Goal: Task Accomplishment & Management: Use online tool/utility

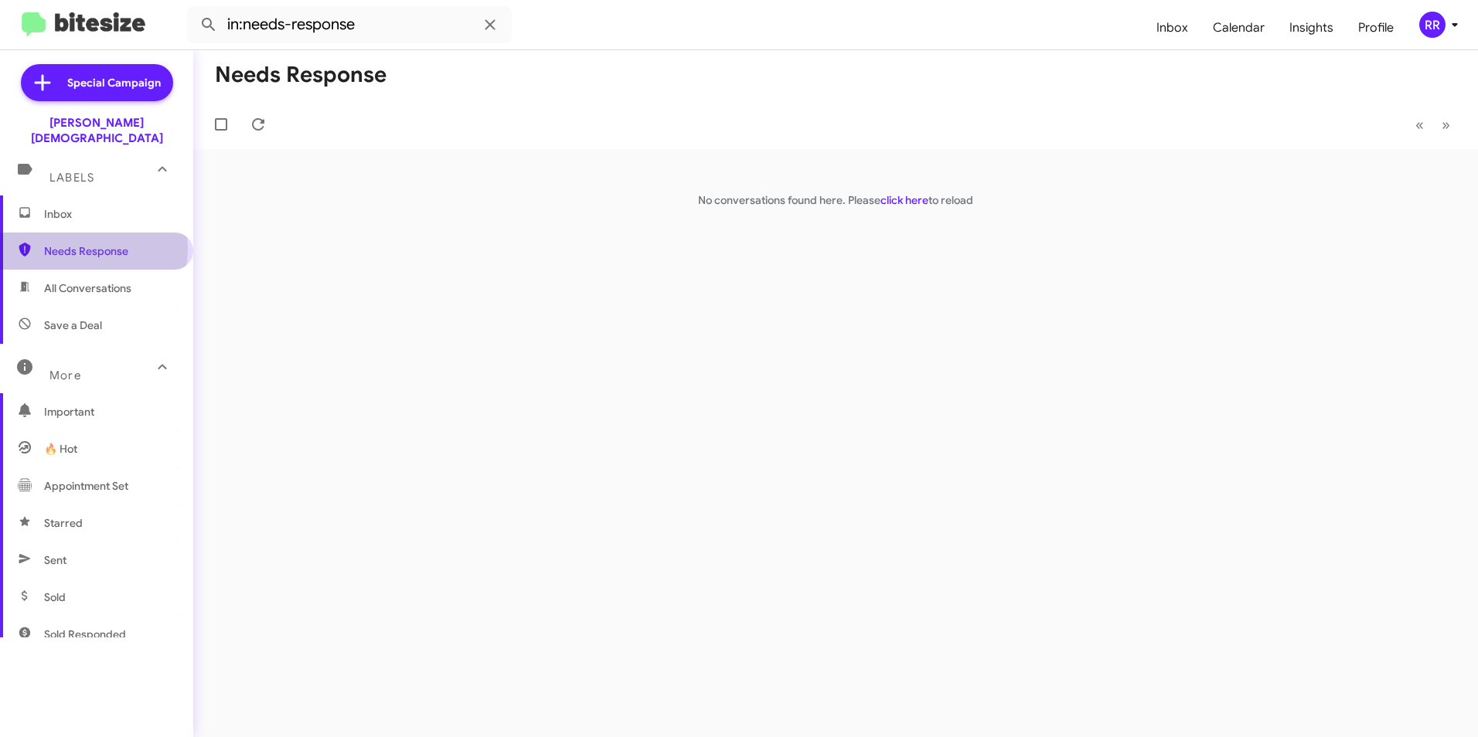
click at [93, 244] on span "Needs Response" at bounding box center [109, 251] width 131 height 15
click at [91, 244] on span "Needs Response" at bounding box center [109, 251] width 131 height 15
click at [97, 244] on span "Needs Response" at bounding box center [109, 251] width 131 height 15
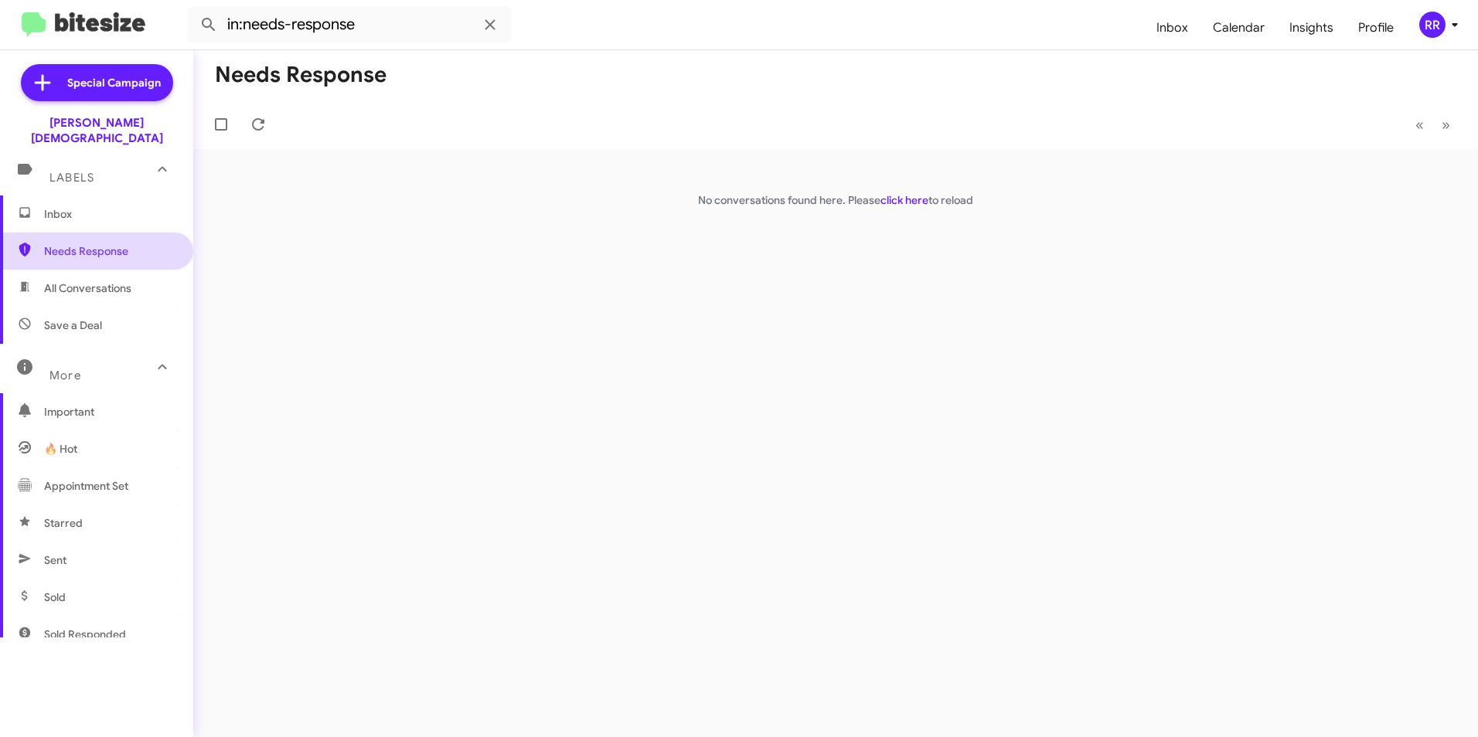
click at [87, 233] on span "Needs Response" at bounding box center [96, 251] width 193 height 37
click at [99, 244] on span "Needs Response" at bounding box center [109, 251] width 131 height 15
click at [407, 242] on div "Needs Response « Previous » Next No conversations found here. Please click here…" at bounding box center [835, 393] width 1285 height 687
click at [70, 244] on span "Needs Response" at bounding box center [96, 251] width 193 height 37
click at [73, 206] on span "Inbox" at bounding box center [109, 213] width 131 height 15
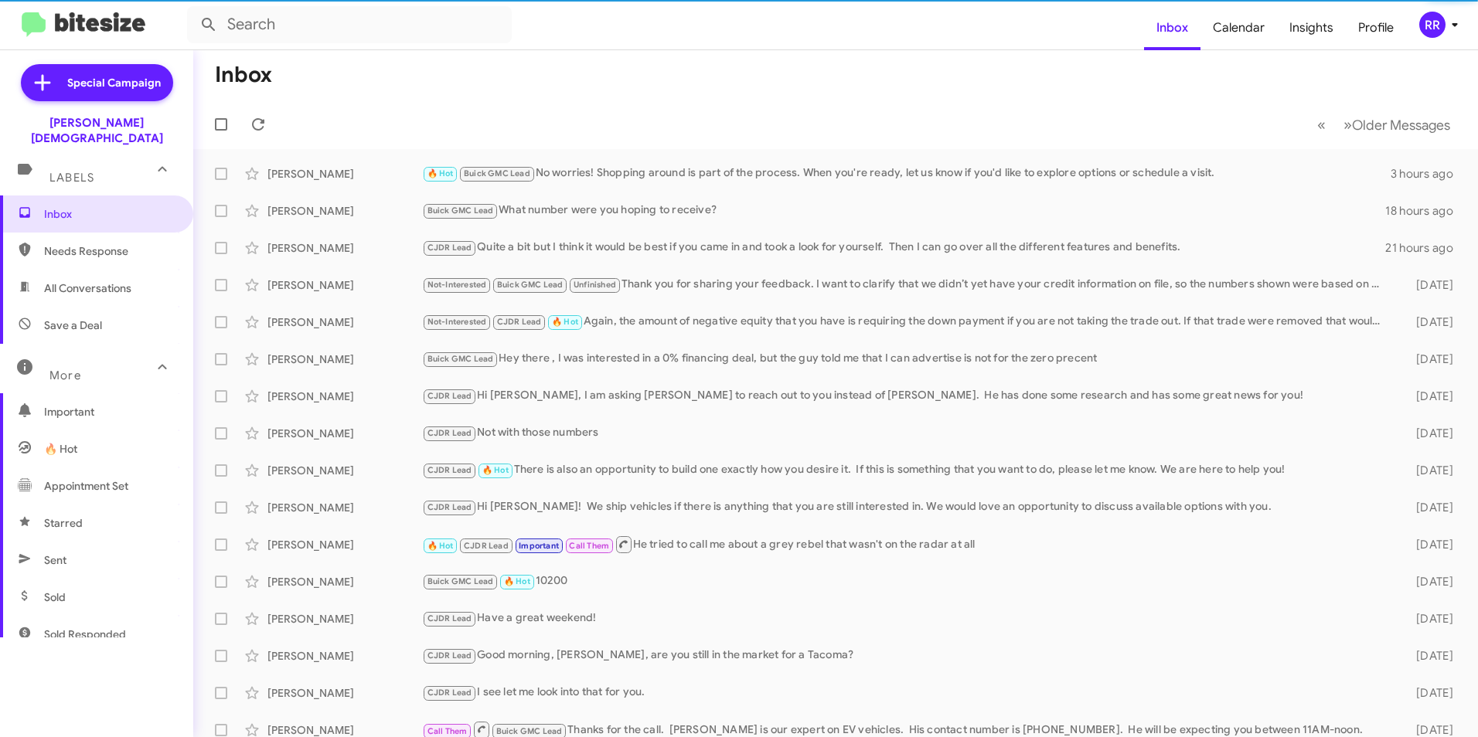
click at [71, 244] on span "Needs Response" at bounding box center [109, 251] width 131 height 15
type input "in:needs-response"
